Goal: Task Accomplishment & Management: Use online tool/utility

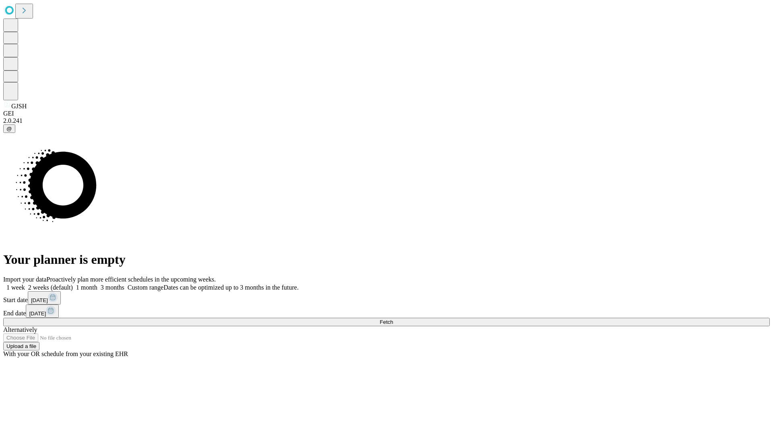
click at [393, 319] on span "Fetch" at bounding box center [386, 322] width 13 height 6
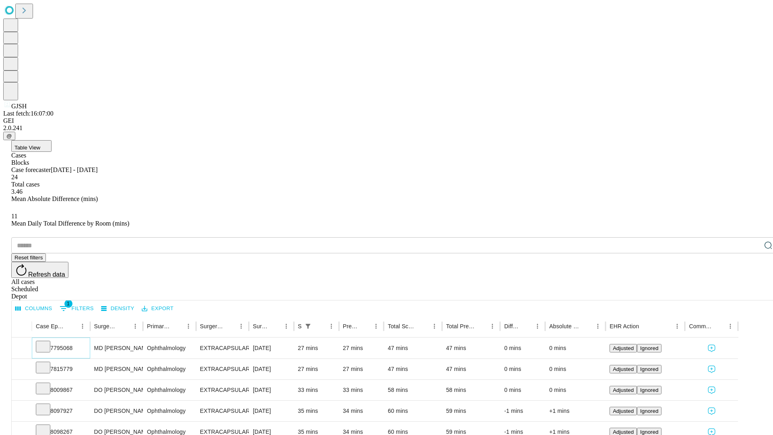
click at [47, 342] on icon at bounding box center [43, 346] width 8 height 8
